Goal: Book appointment/travel/reservation

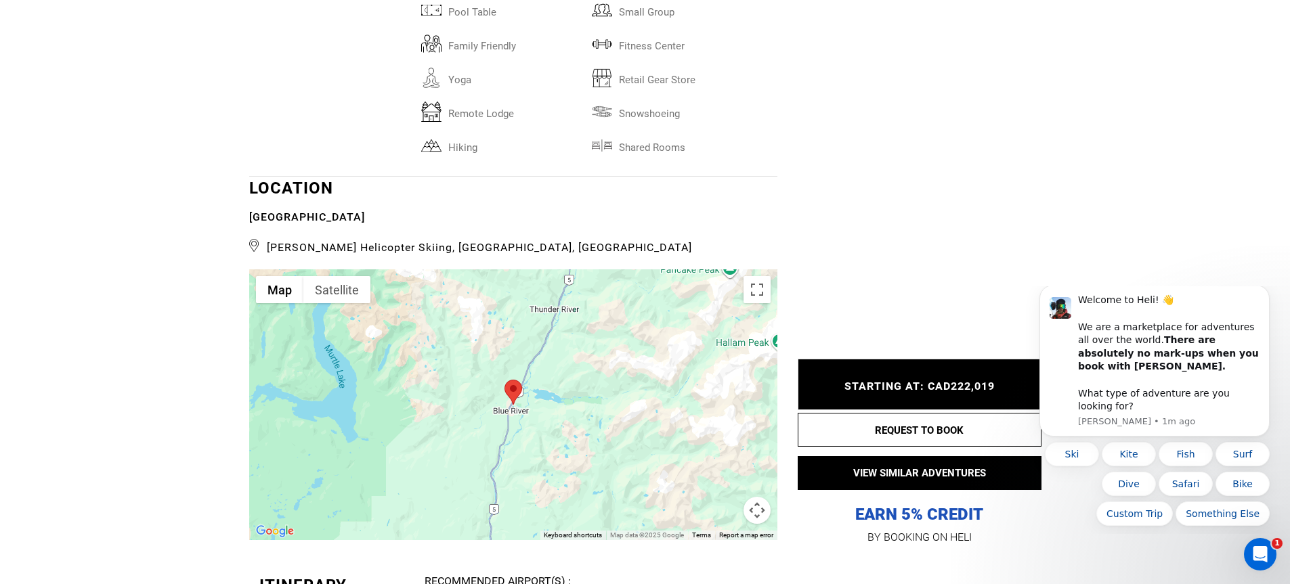
scroll to position [2505, 0]
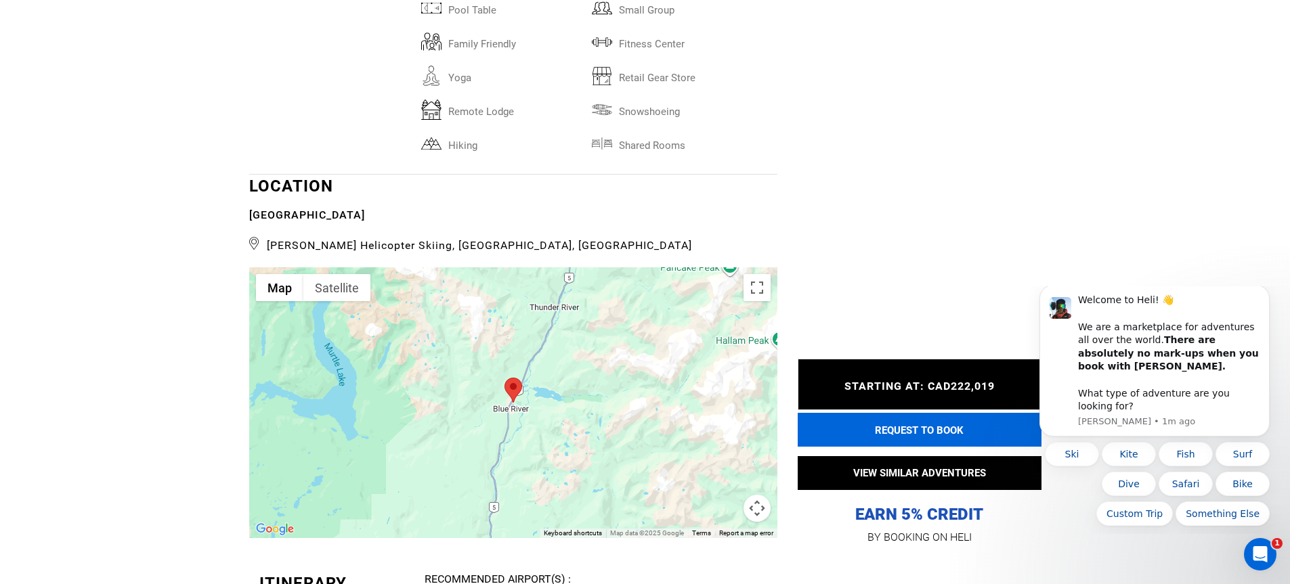
click at [894, 417] on button "REQUEST TO BOOK" at bounding box center [920, 430] width 244 height 34
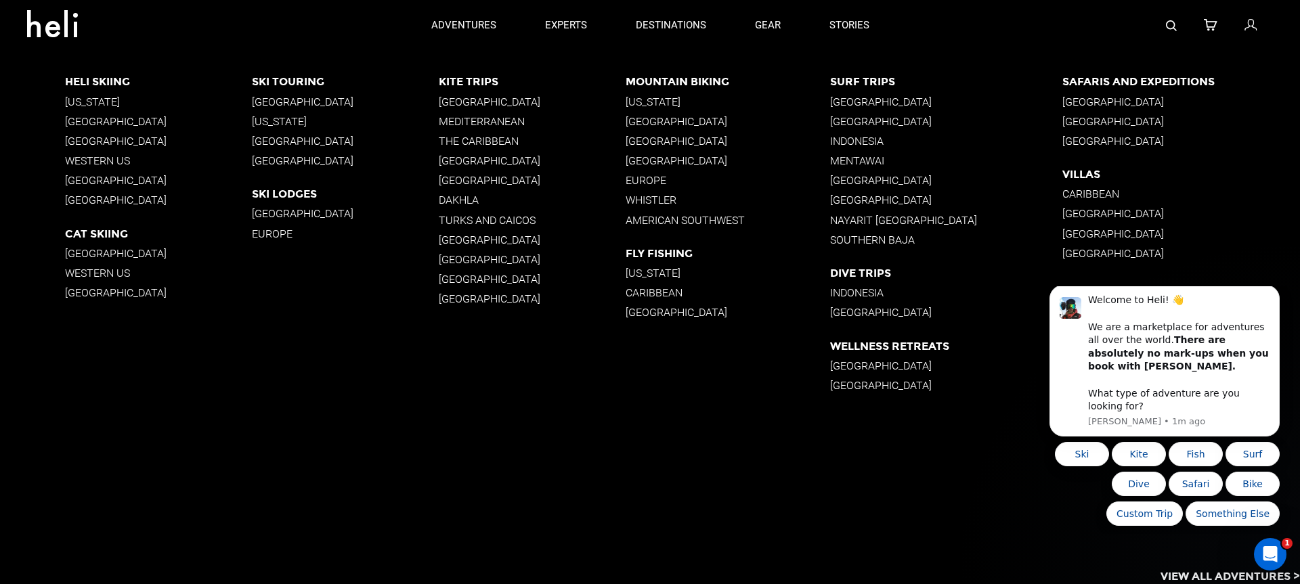
click at [110, 118] on p "[GEOGRAPHIC_DATA]" at bounding box center [158, 120] width 187 height 13
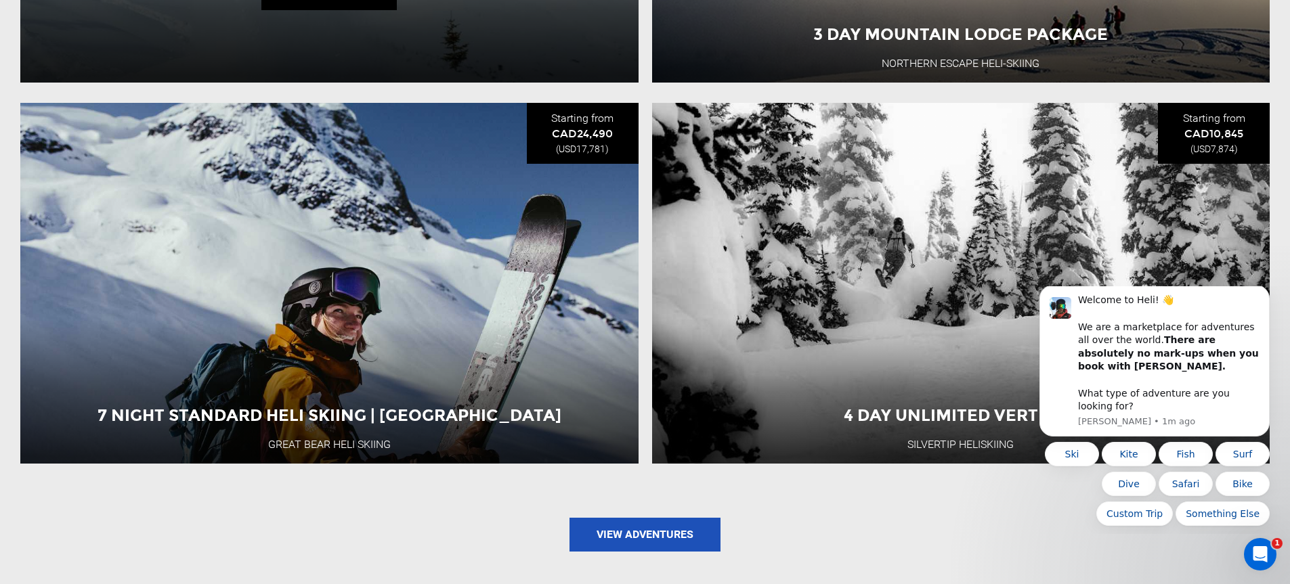
scroll to position [1693, 0]
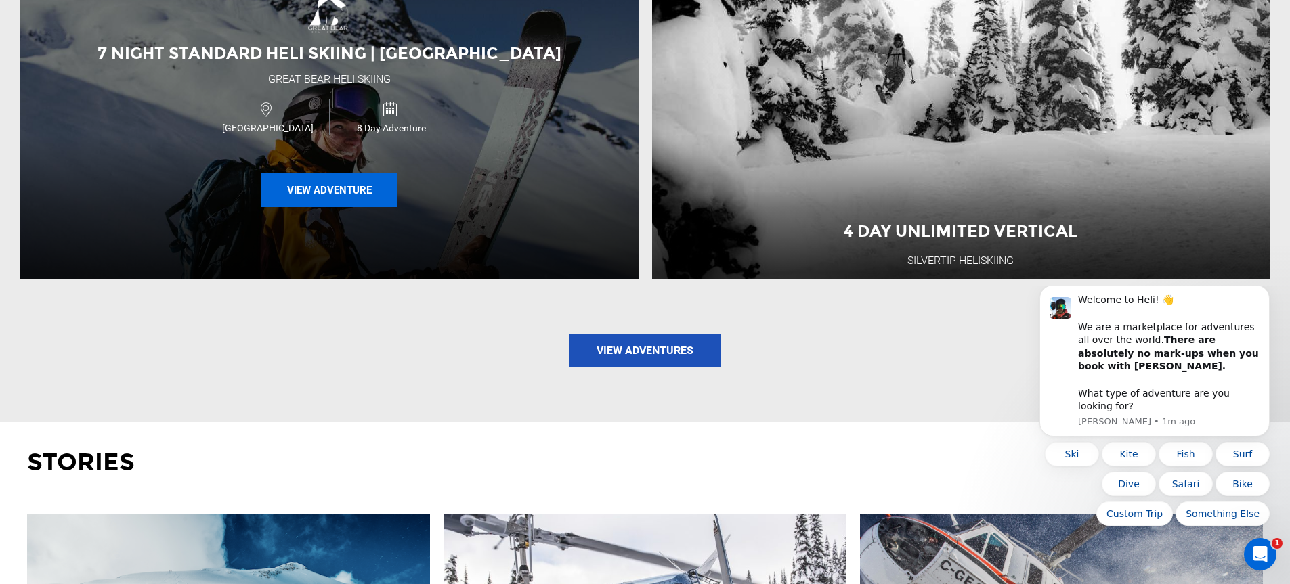
click at [347, 202] on button "View Adventure" at bounding box center [328, 190] width 135 height 34
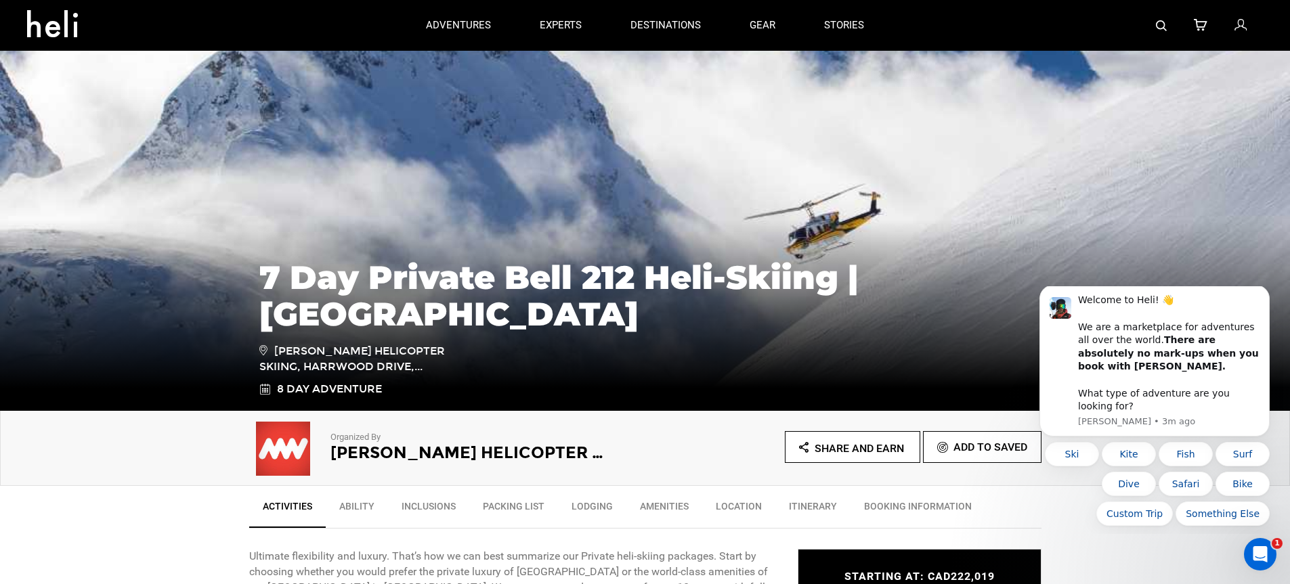
scroll to position [68, 0]
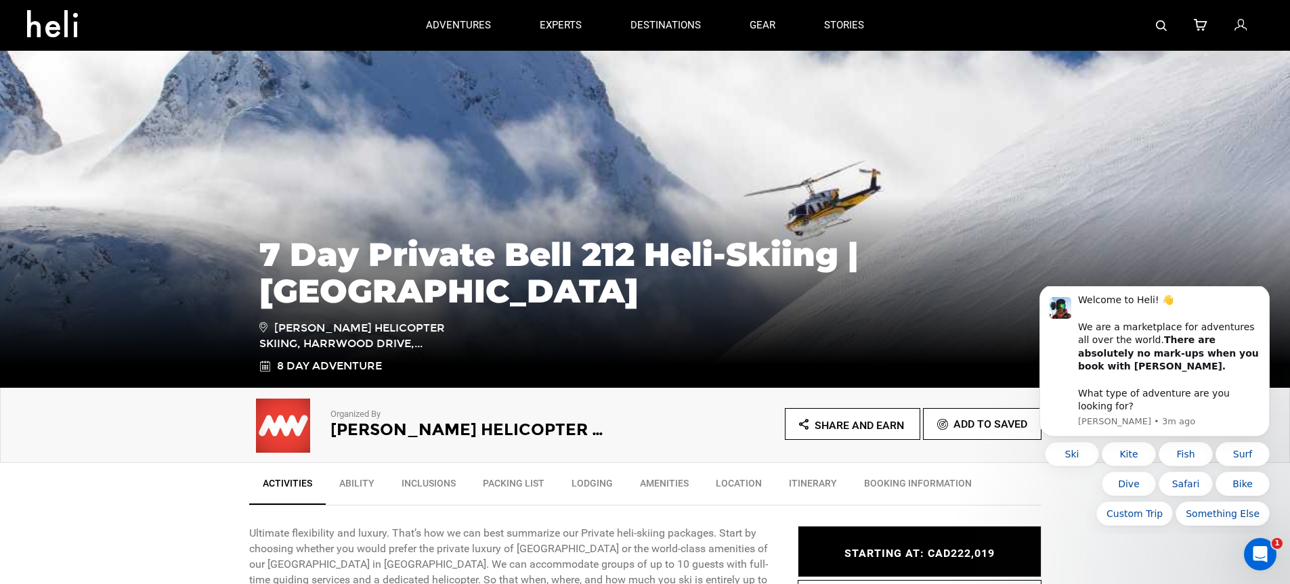
click at [419, 424] on h2 "[PERSON_NAME] Helicopter Skiing" at bounding box center [469, 430] width 278 height 18
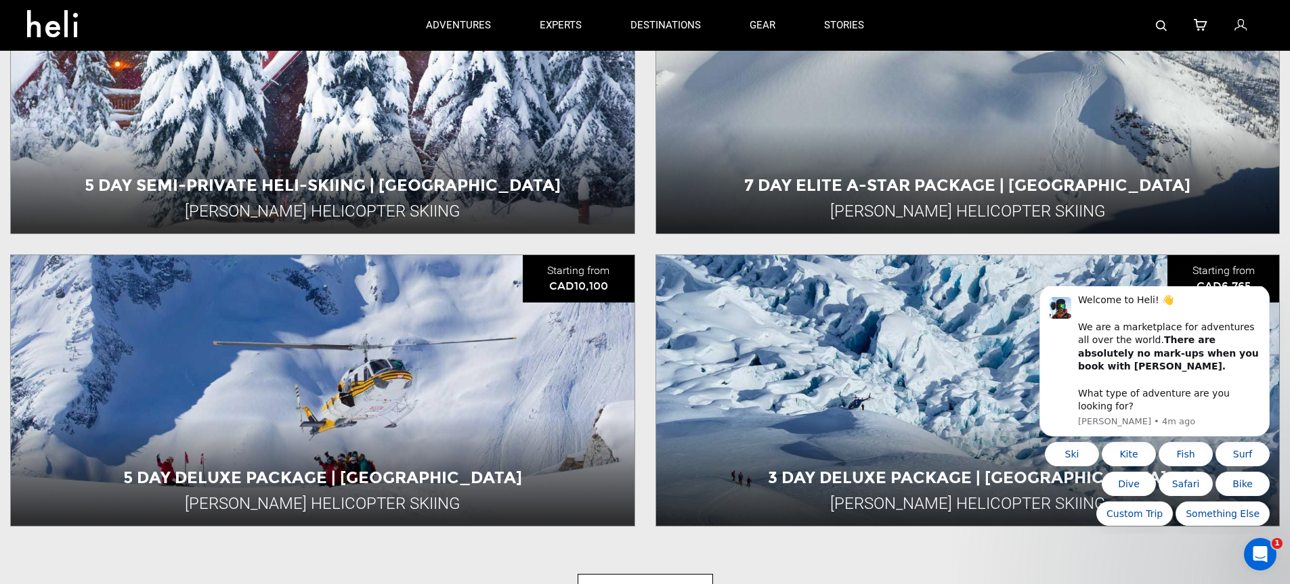
scroll to position [1693, 0]
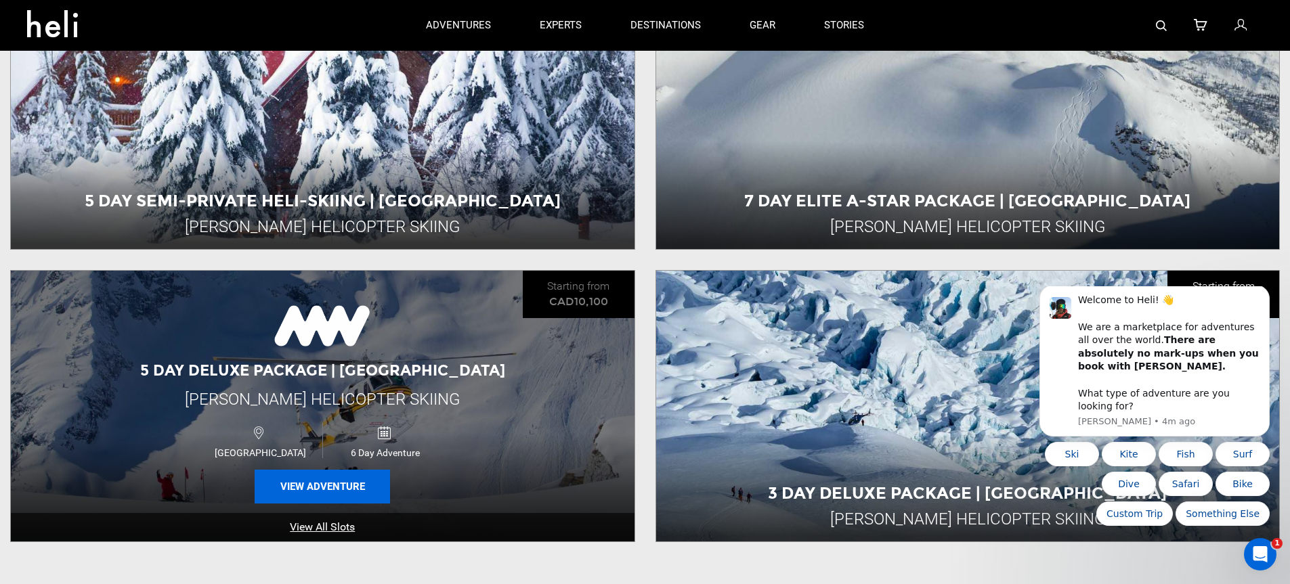
click at [327, 493] on button "View Adventure" at bounding box center [322, 487] width 135 height 34
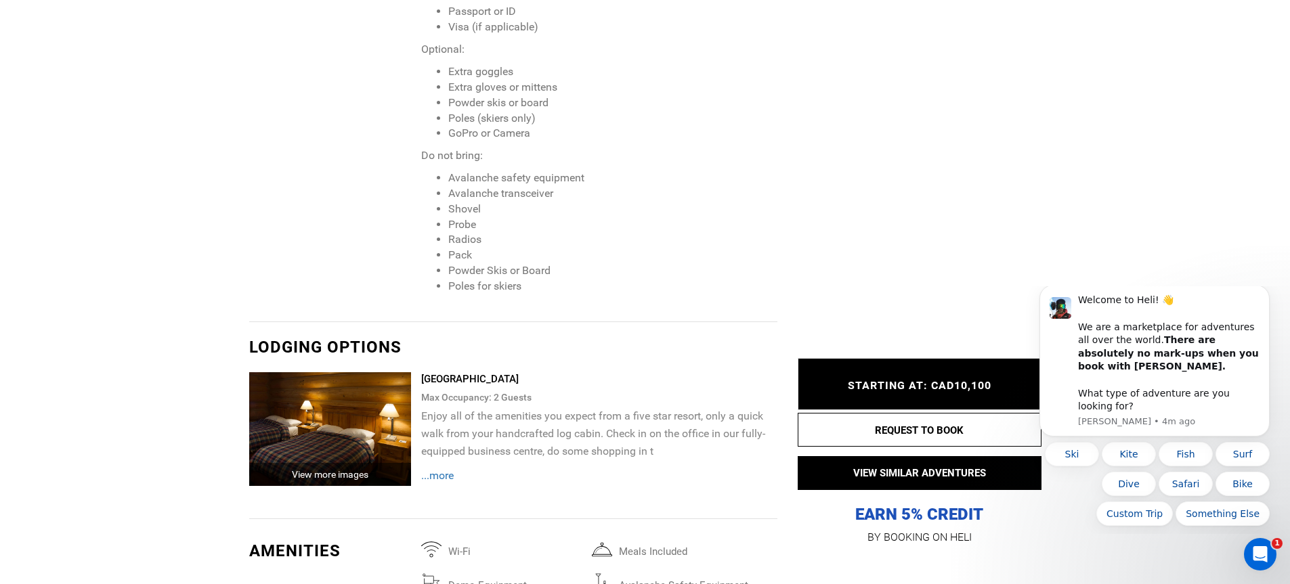
scroll to position [2235, 0]
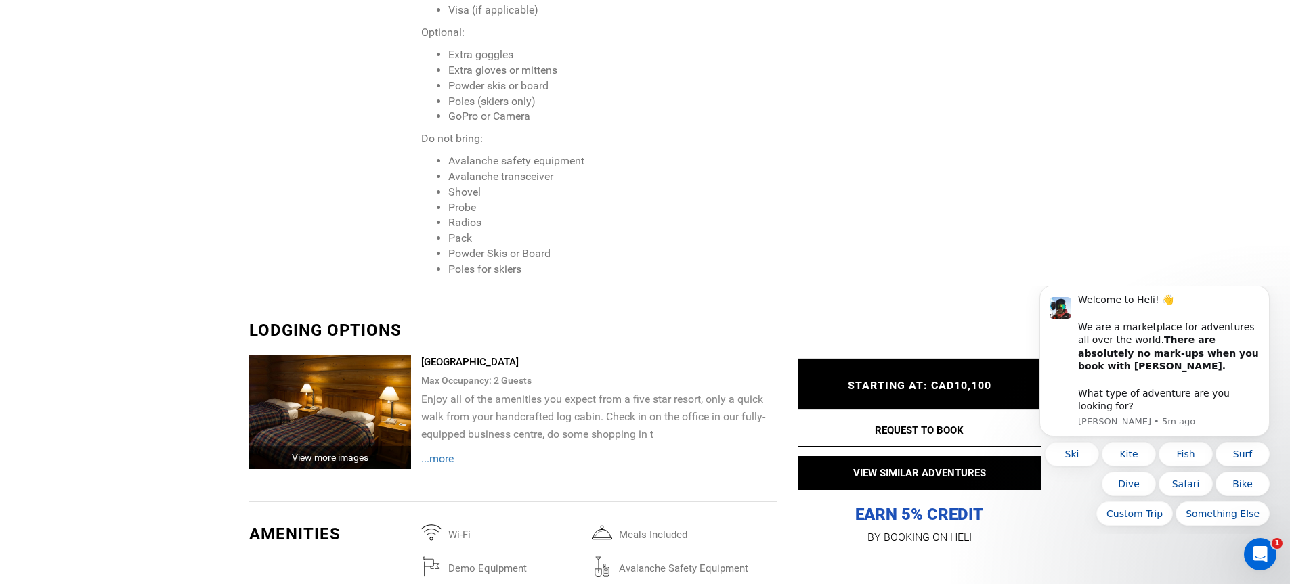
click at [444, 454] on span "...more" at bounding box center [437, 458] width 33 height 13
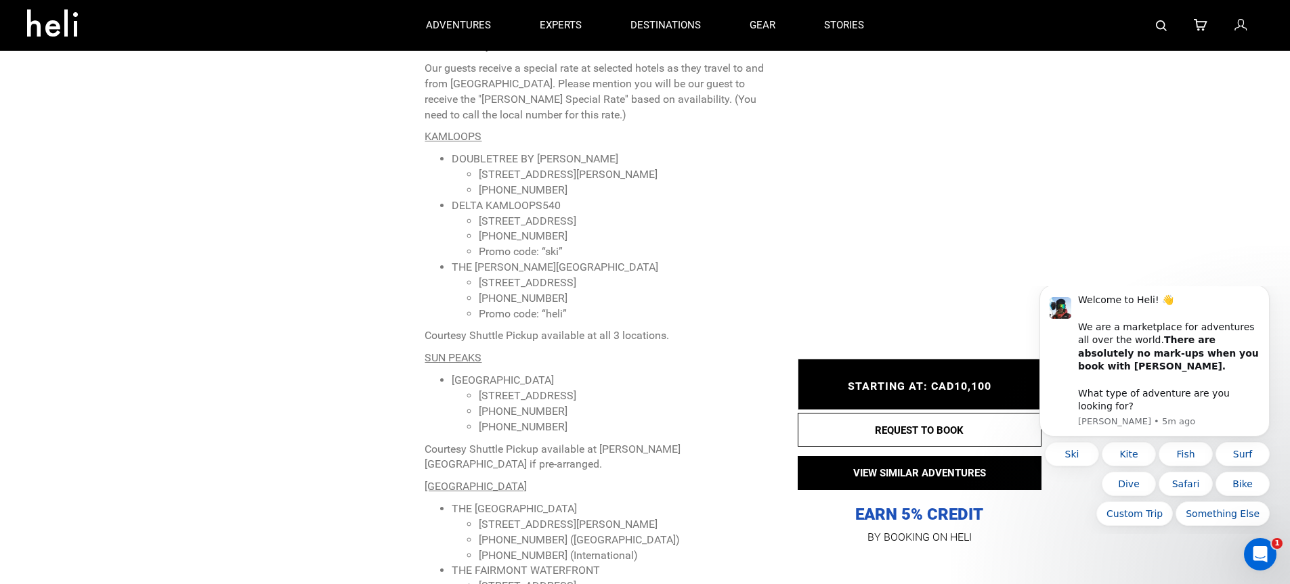
scroll to position [4063, 0]
